Goal: Task Accomplishment & Management: Manage account settings

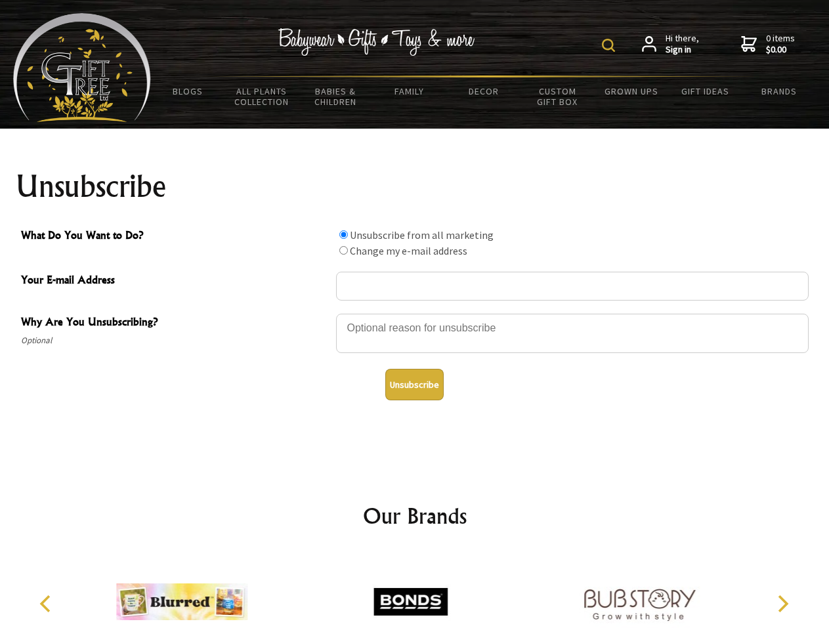
click at [610, 45] on img at bounding box center [608, 45] width 13 height 13
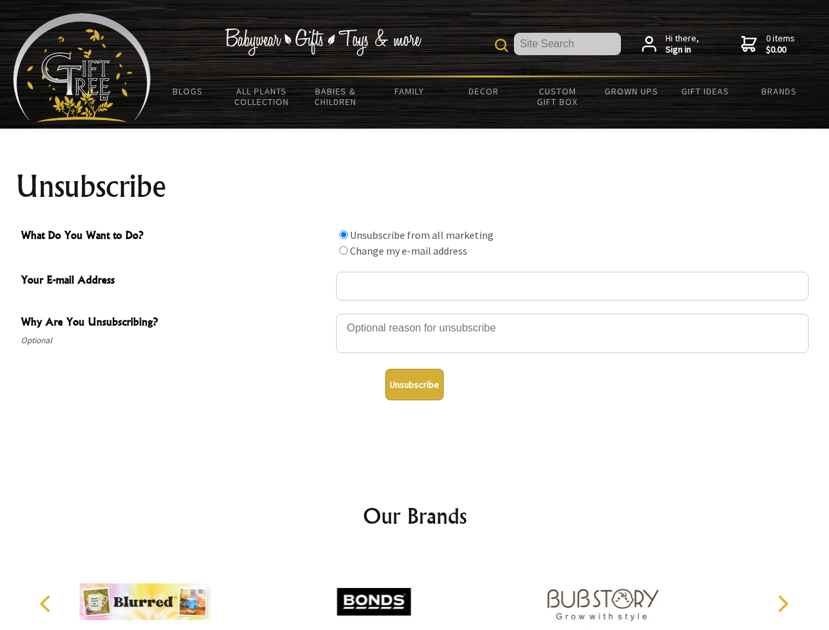
click at [415, 313] on div at bounding box center [572, 335] width 473 height 46
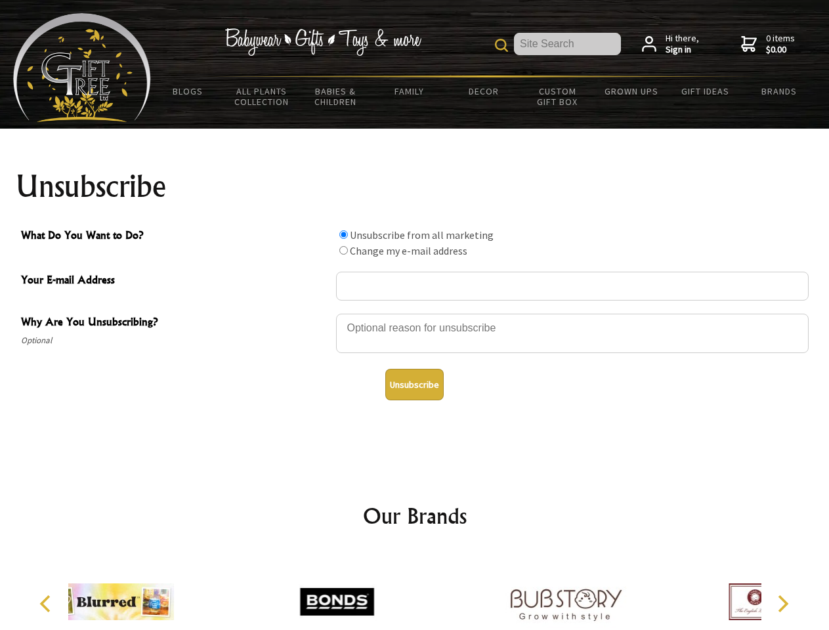
click at [343, 234] on input "What Do You Want to Do?" at bounding box center [343, 234] width 9 height 9
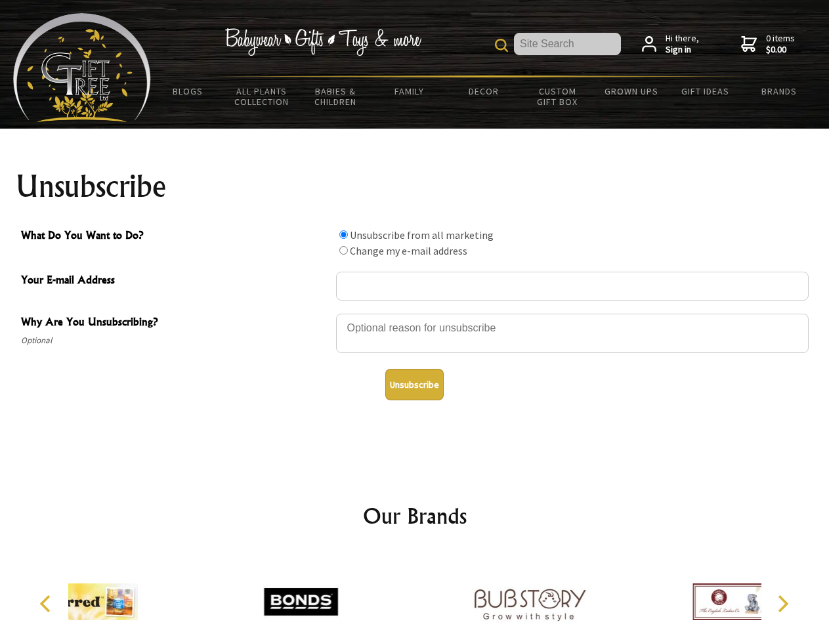
click at [343, 250] on input "What Do You Want to Do?" at bounding box center [343, 250] width 9 height 9
radio input "true"
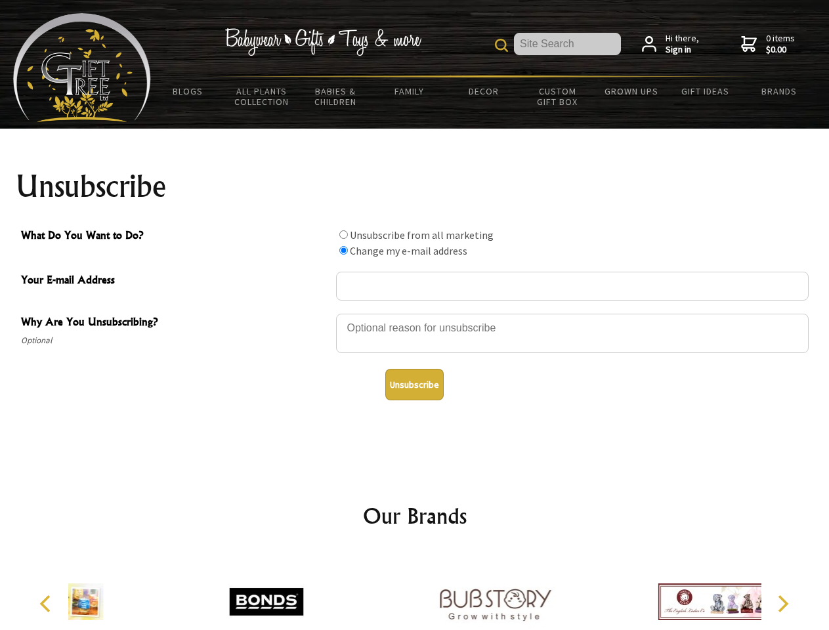
click at [414, 385] on button "Unsubscribe" at bounding box center [414, 385] width 58 height 32
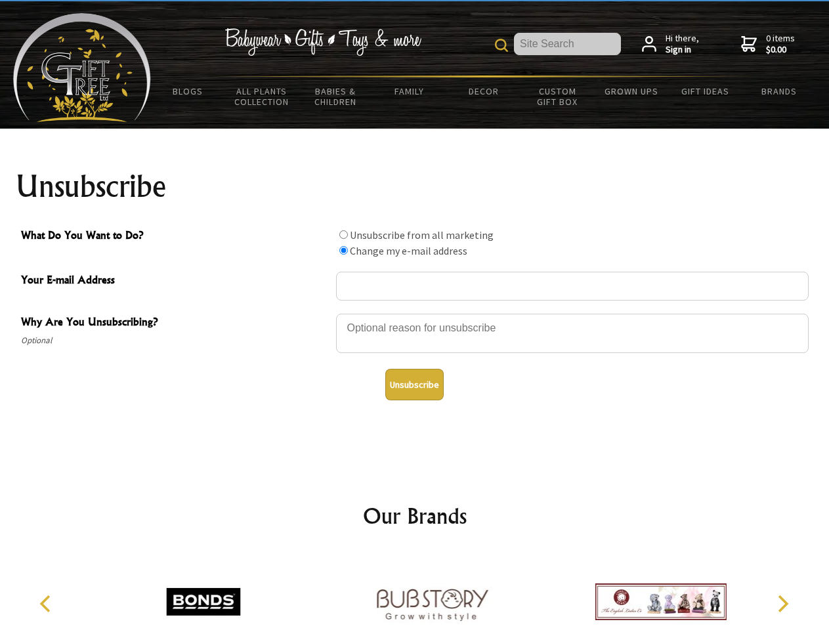
click at [47, 604] on icon "Previous" at bounding box center [46, 603] width 17 height 17
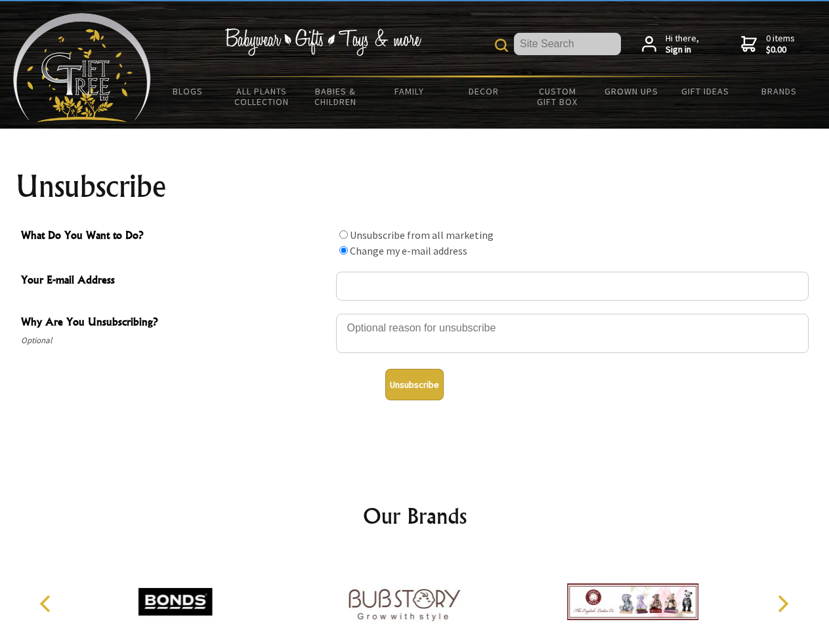
click at [782, 604] on icon "Next" at bounding box center [781, 603] width 17 height 17
